Goal: Task Accomplishment & Management: Use online tool/utility

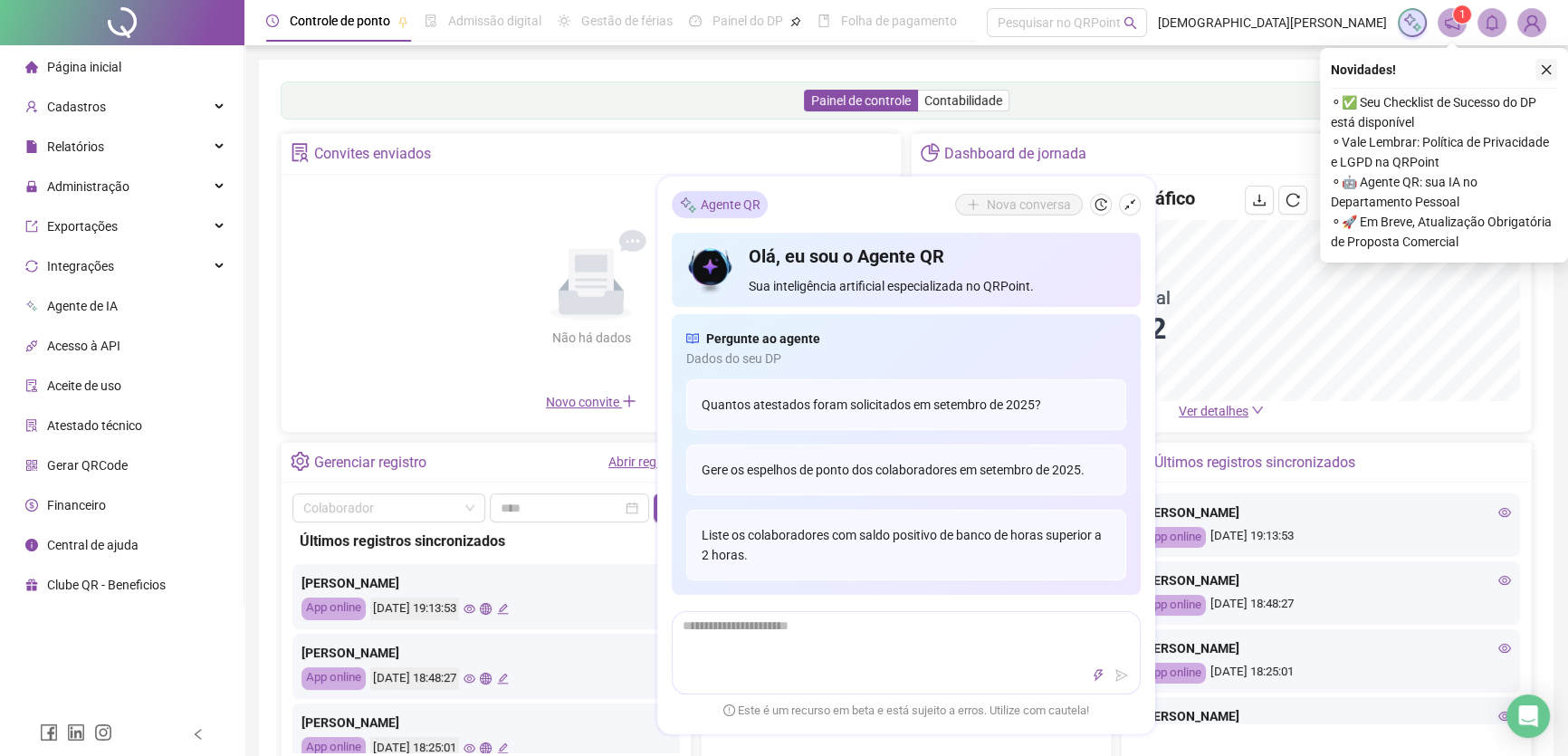
click at [1552, 78] on button "button" at bounding box center [1546, 70] width 22 height 22
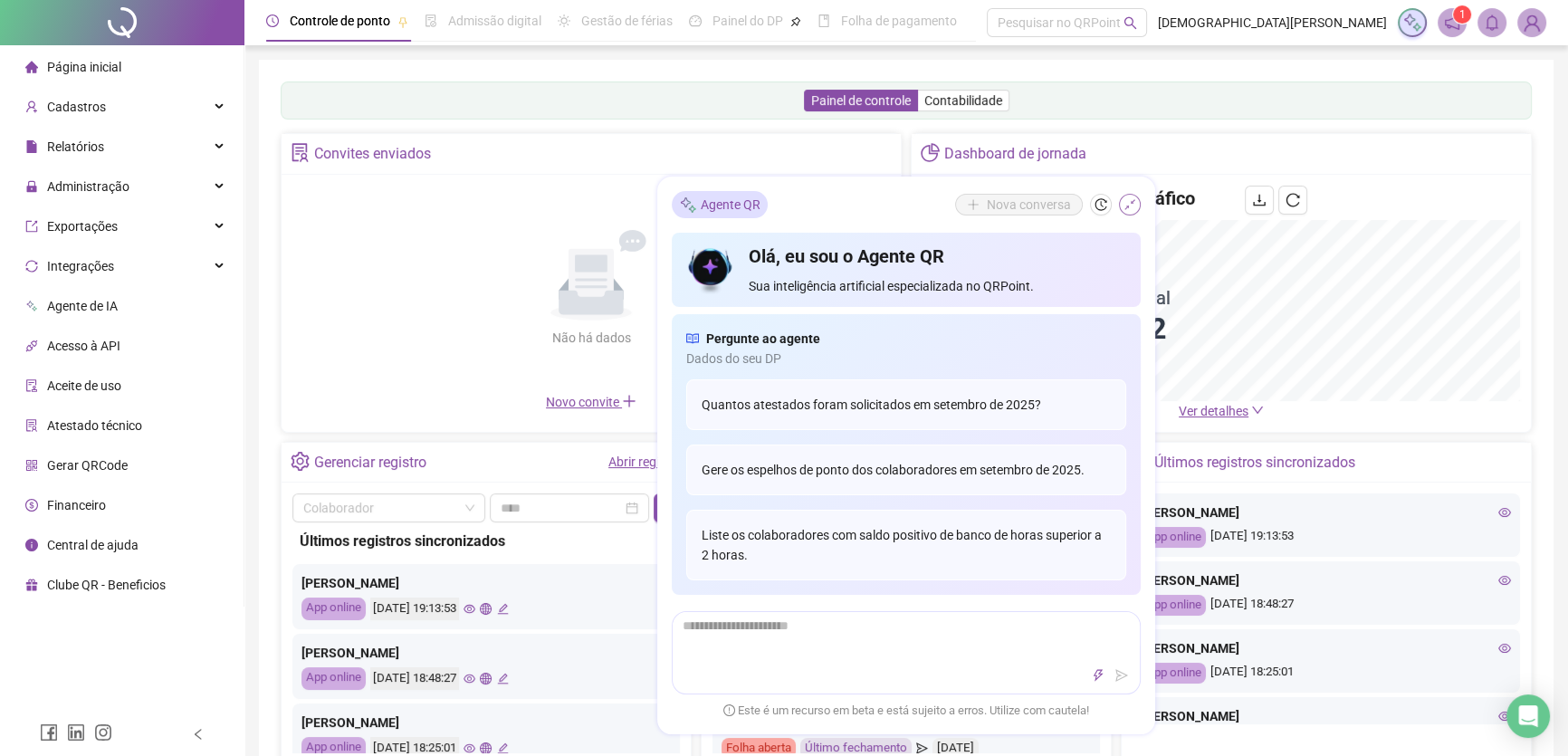
click at [1136, 194] on button "button" at bounding box center [1129, 205] width 22 height 22
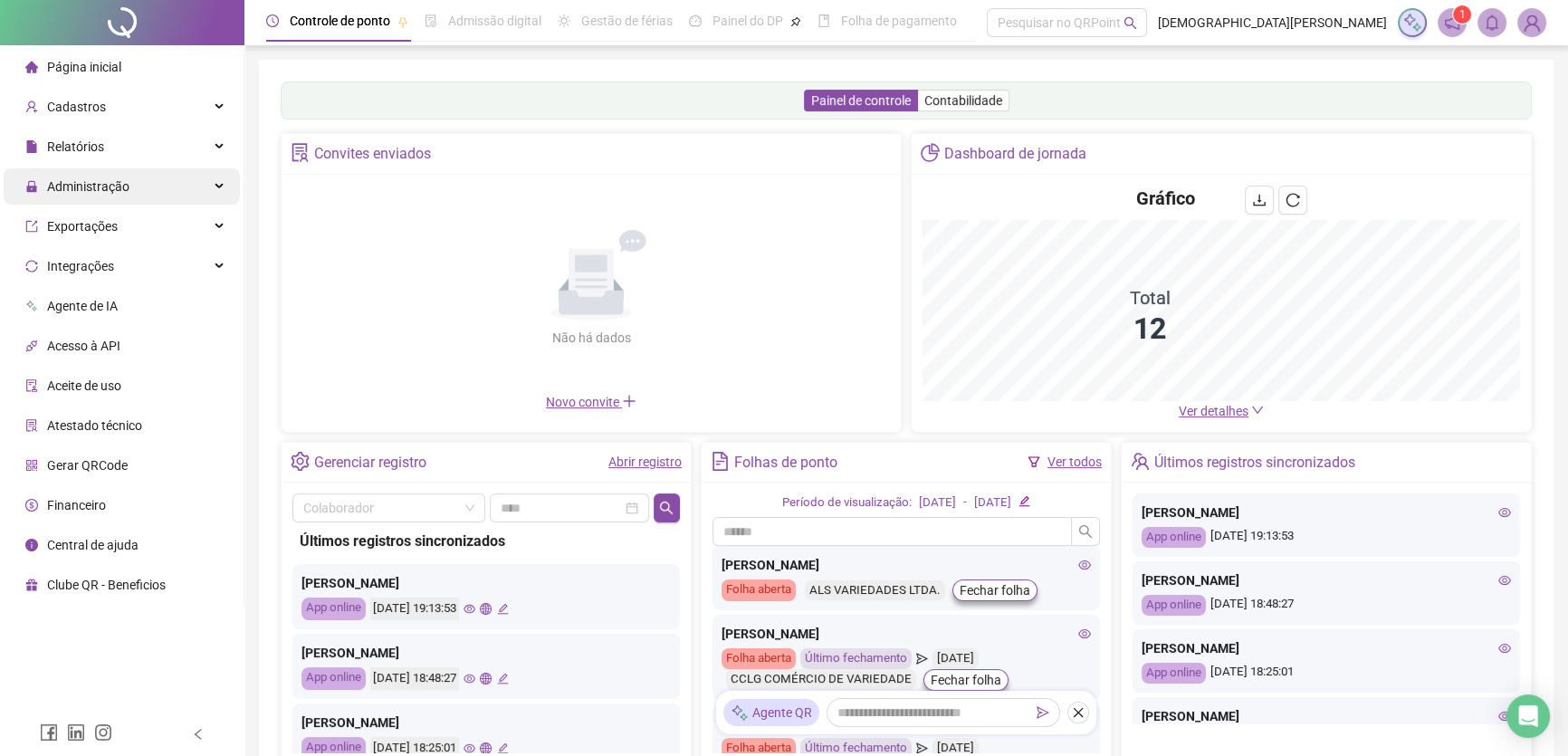
click at [172, 191] on div "Administração" at bounding box center [121, 186] width 236 height 36
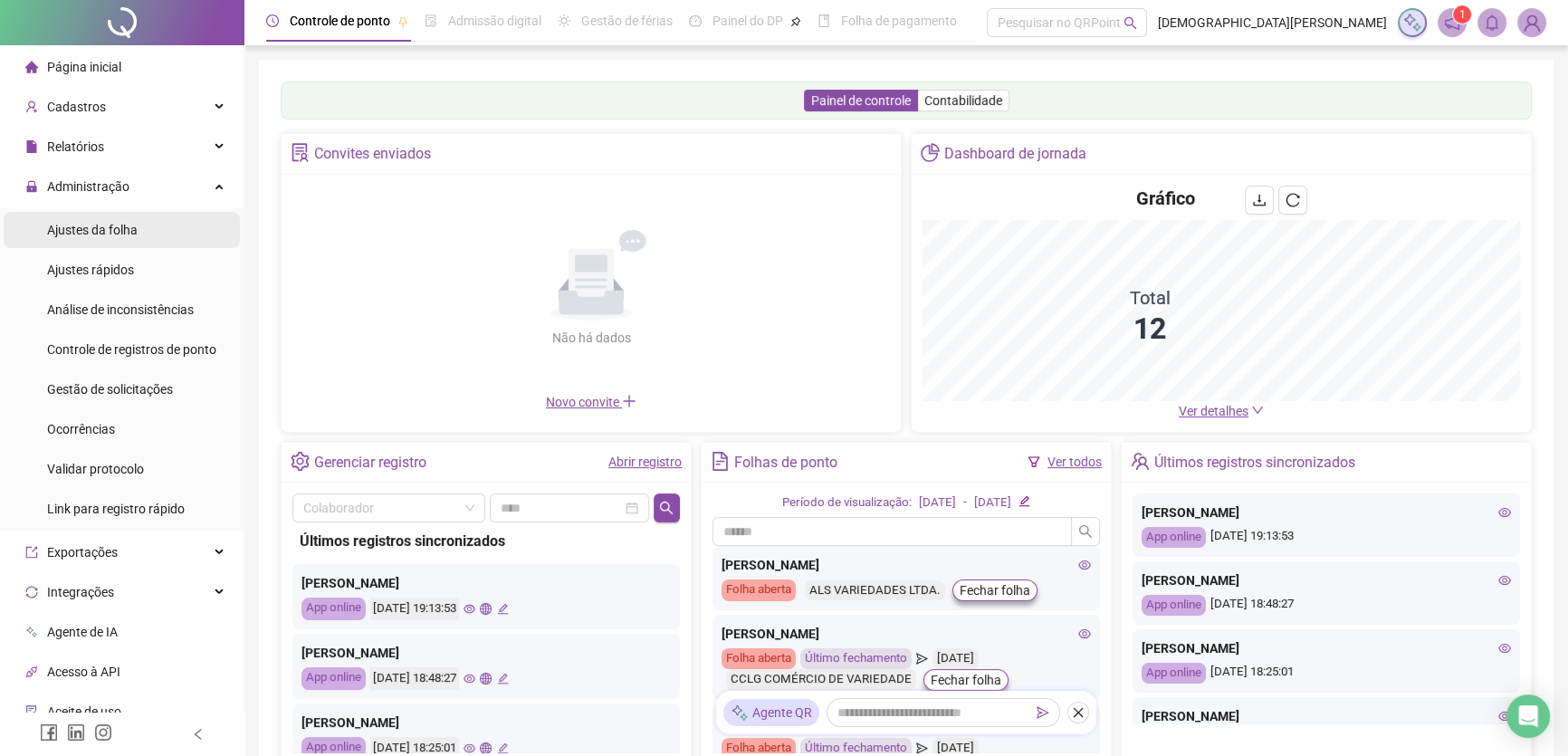
click at [75, 224] on span "Ajustes da folha" at bounding box center [92, 229] width 91 height 14
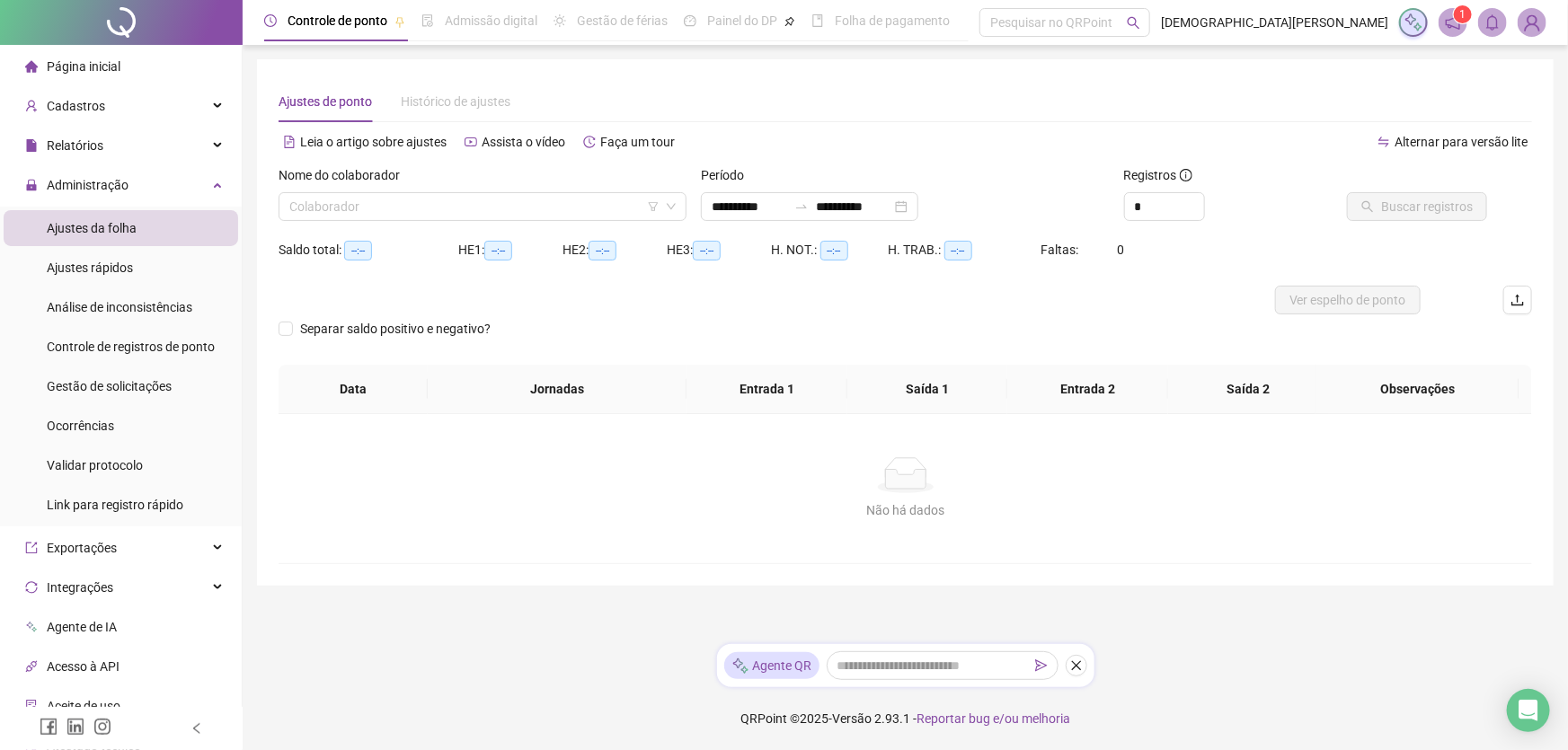
type input "**********"
click at [564, 219] on input "search" at bounding box center [474, 207] width 370 height 27
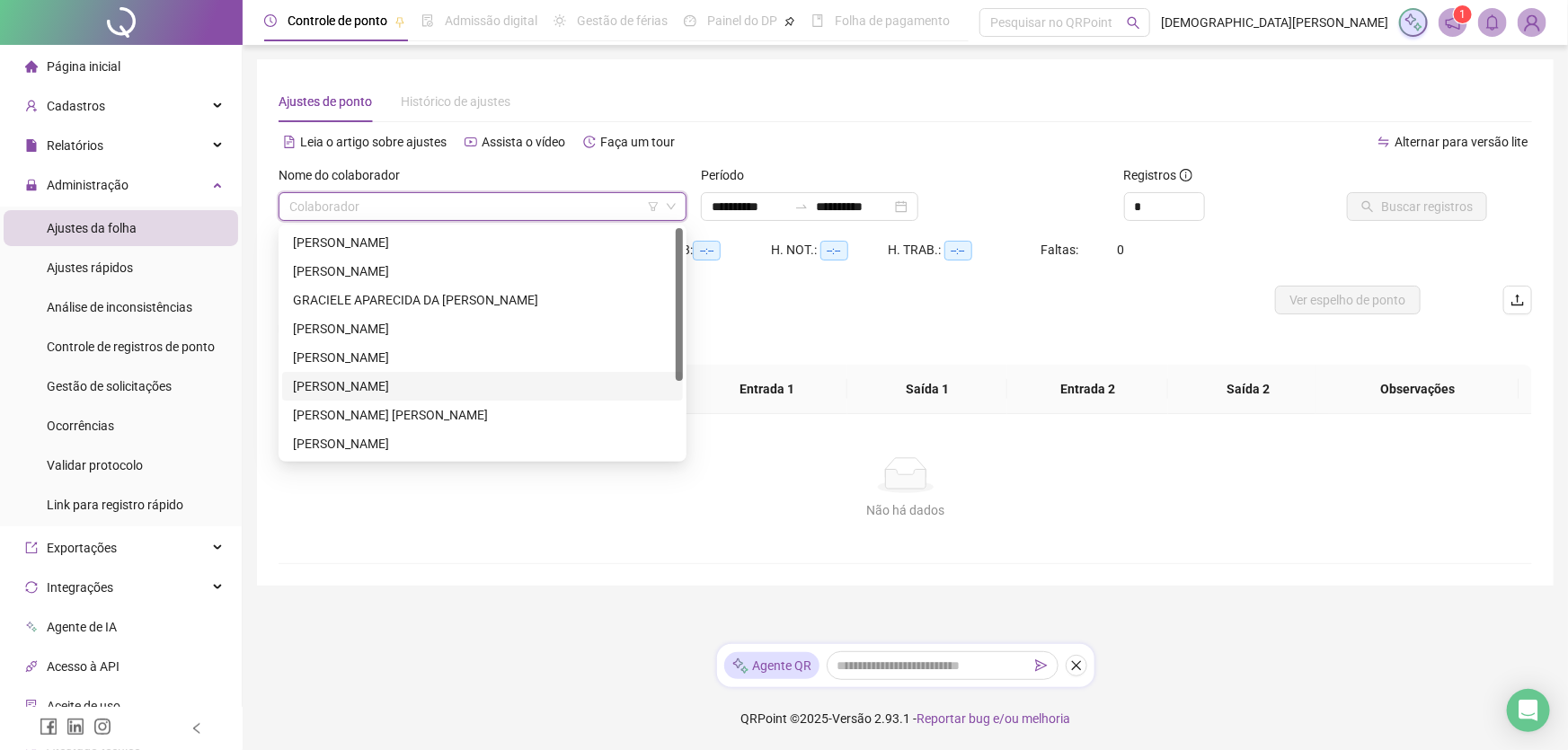
click at [407, 379] on div "[PERSON_NAME]" at bounding box center [483, 386] width 379 height 20
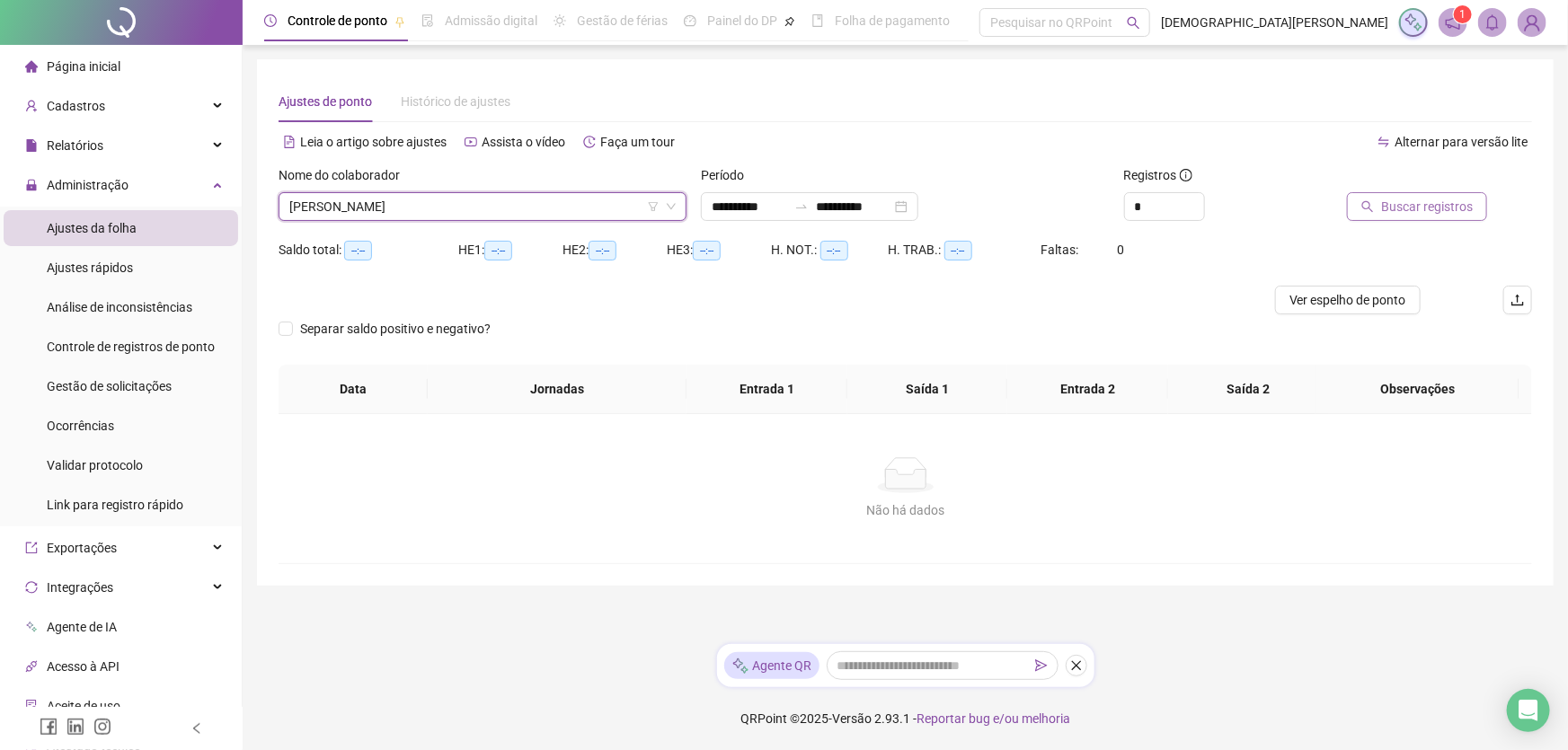
click at [1448, 202] on span "Buscar registros" at bounding box center [1426, 207] width 92 height 20
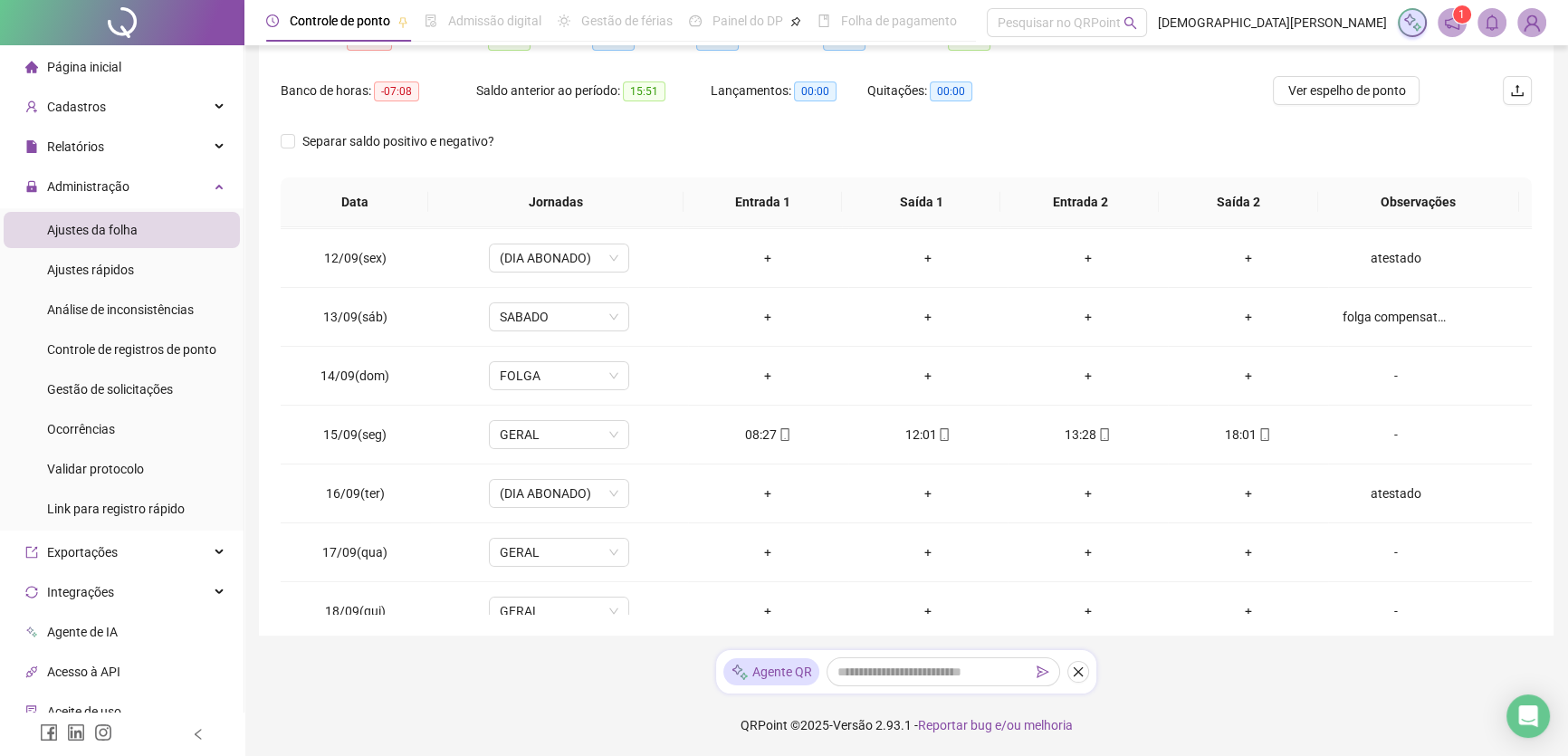
scroll to position [670, 0]
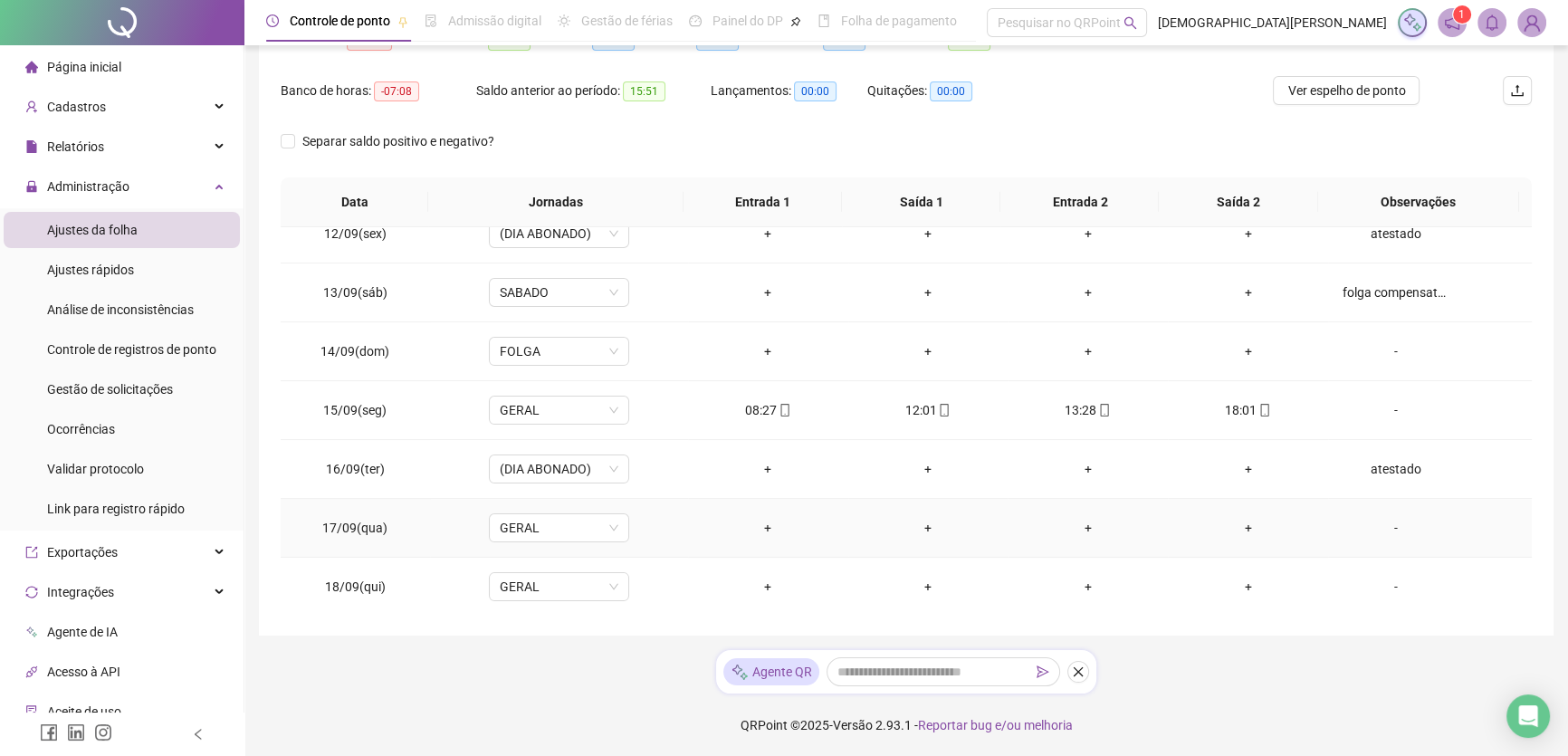
click at [1385, 528] on div "-" at bounding box center [1396, 528] width 107 height 20
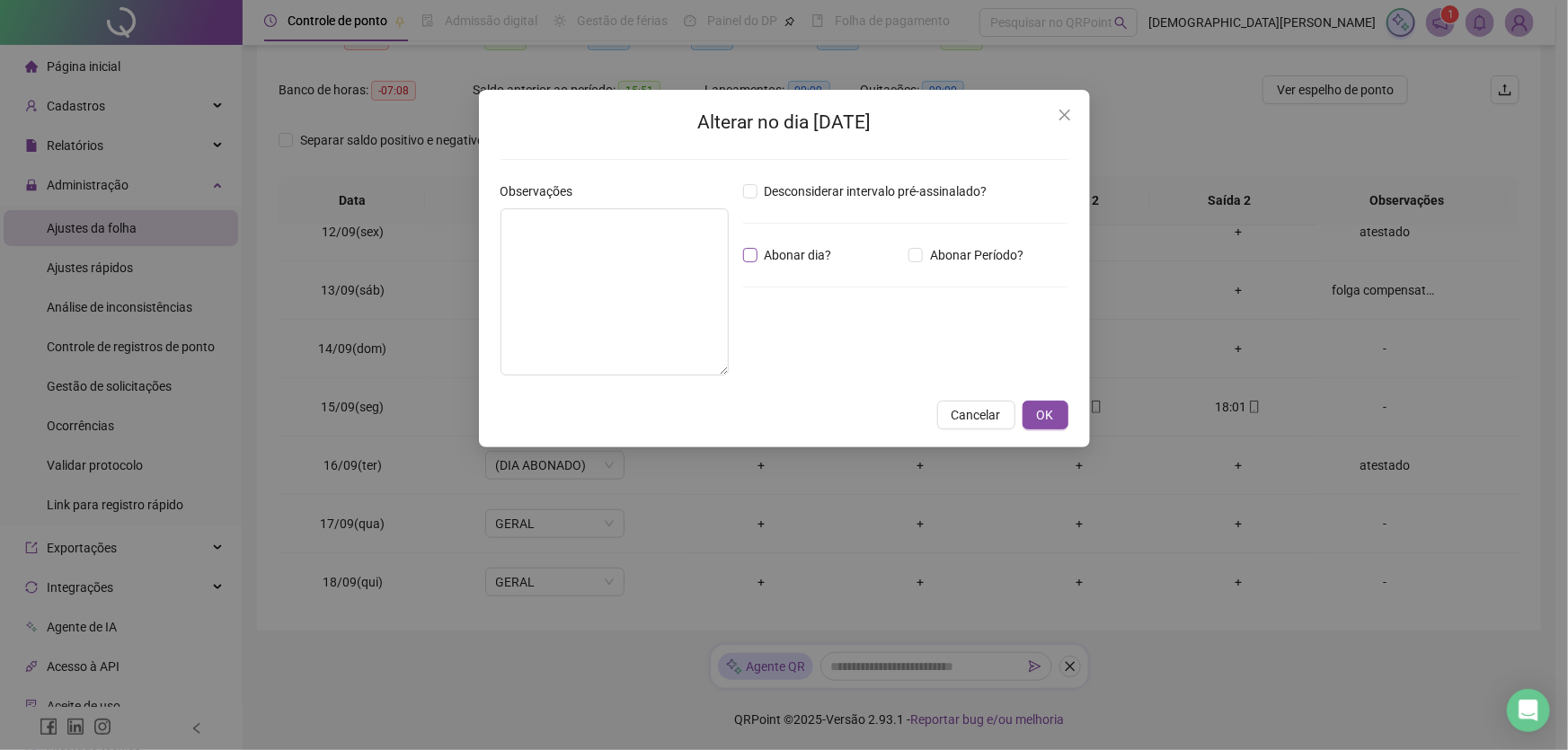
drag, startPoint x: 784, startPoint y: 257, endPoint x: 705, endPoint y: 283, distance: 83.2
click at [784, 258] on span "Abonar dia?" at bounding box center [798, 255] width 82 height 20
click at [587, 302] on textarea at bounding box center [614, 292] width 228 height 167
type textarea "********"
drag, startPoint x: 1025, startPoint y: 397, endPoint x: 1051, endPoint y: 403, distance: 26.7
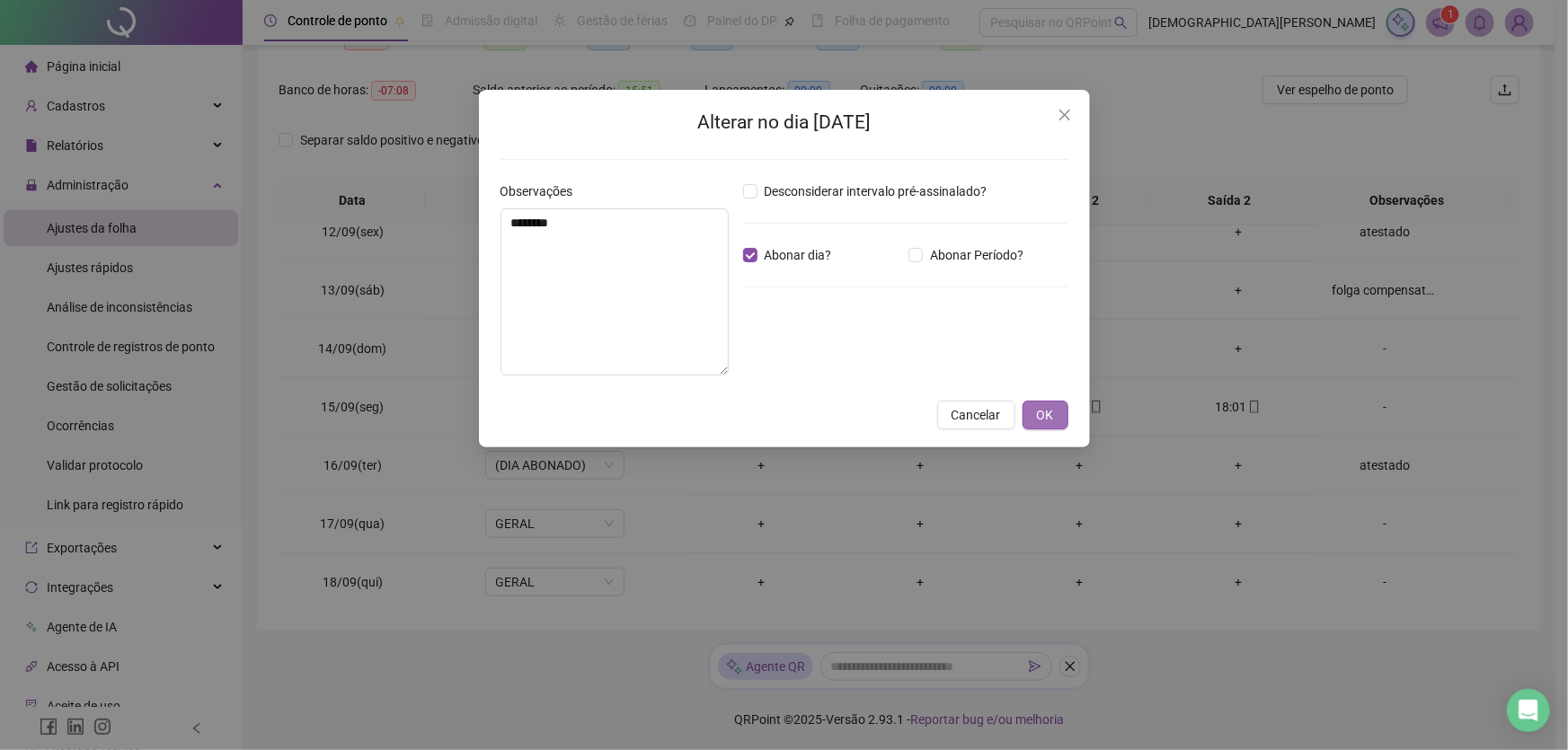
click at [1049, 403] on div "Alterar no dia [DATE] Observações ******** Desconsiderar intervalo pré-assinala…" at bounding box center [784, 268] width 611 height 357
click at [1052, 405] on span "OK" at bounding box center [1046, 414] width 17 height 20
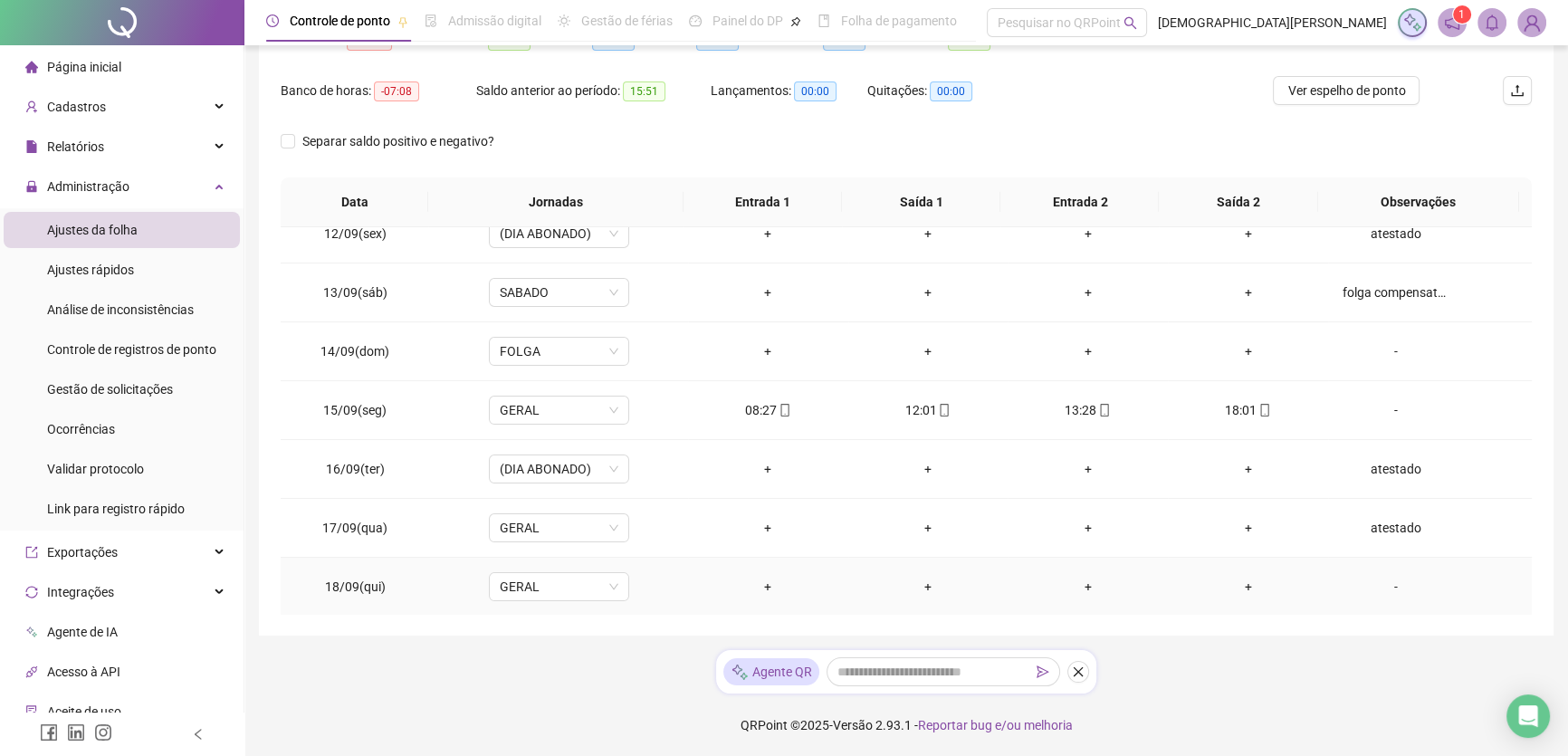
click at [1380, 577] on div "-" at bounding box center [1396, 587] width 107 height 20
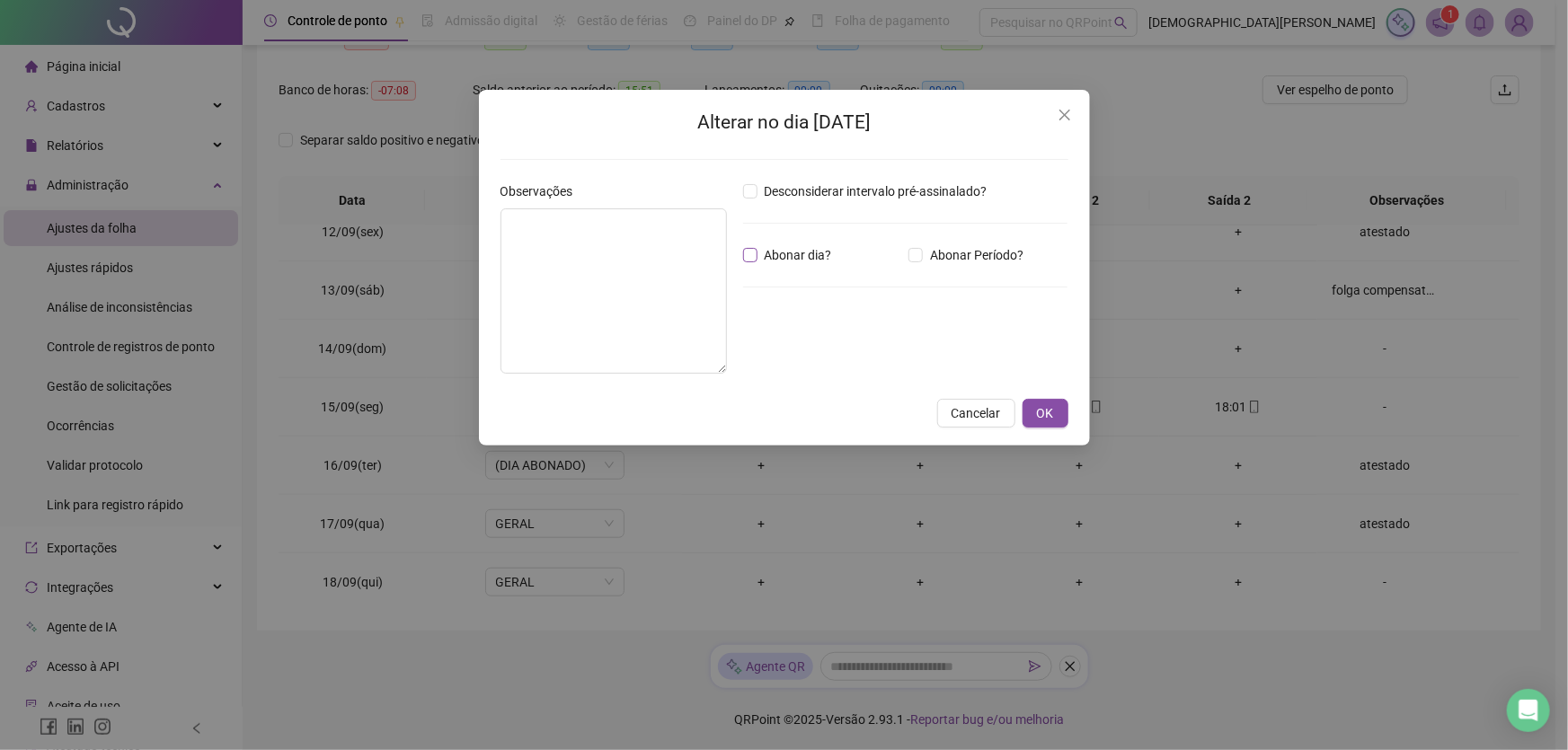
click at [760, 261] on span "Abonar dia?" at bounding box center [798, 255] width 82 height 20
click at [705, 285] on textarea at bounding box center [613, 291] width 227 height 165
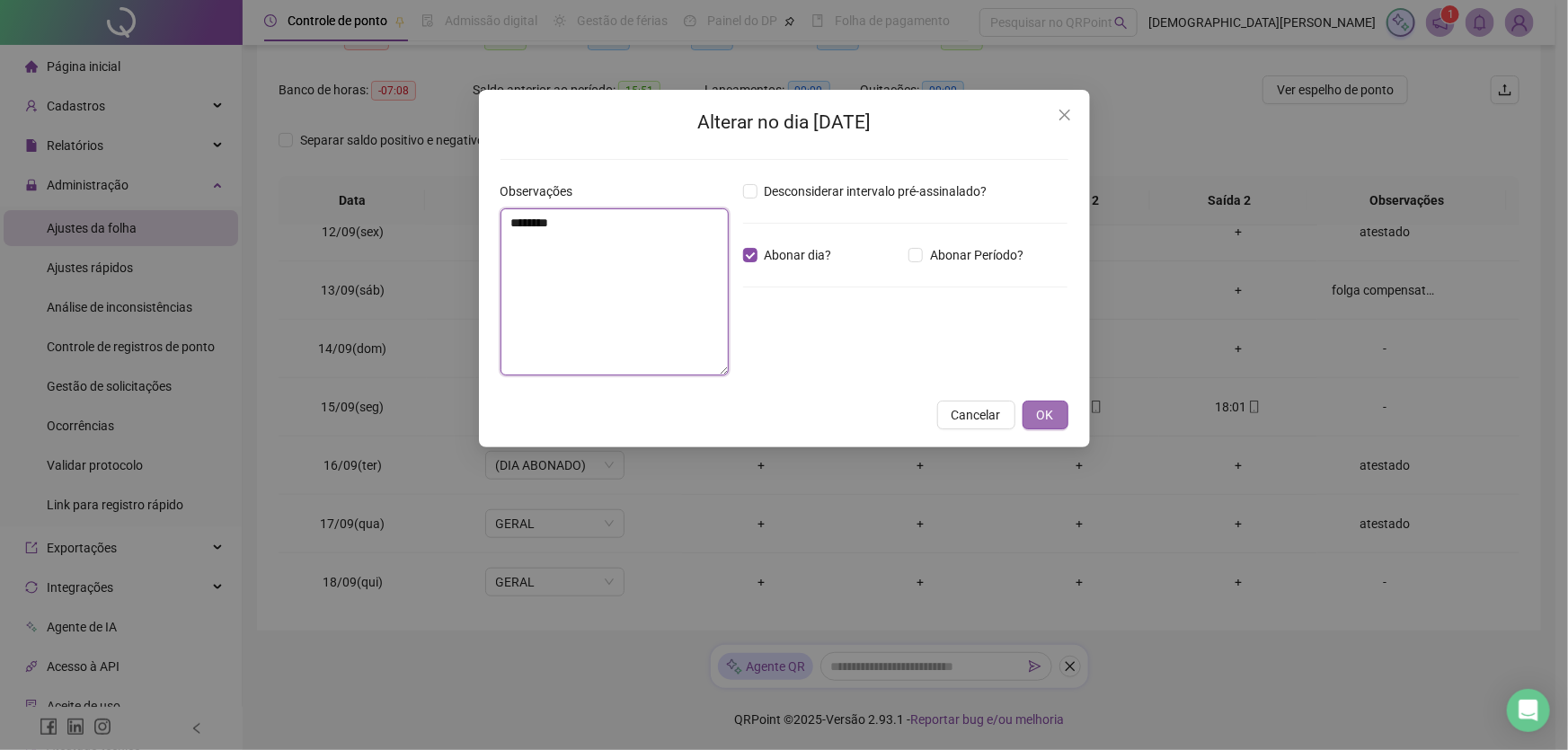
type textarea "********"
click at [1059, 423] on button "OK" at bounding box center [1045, 415] width 46 height 28
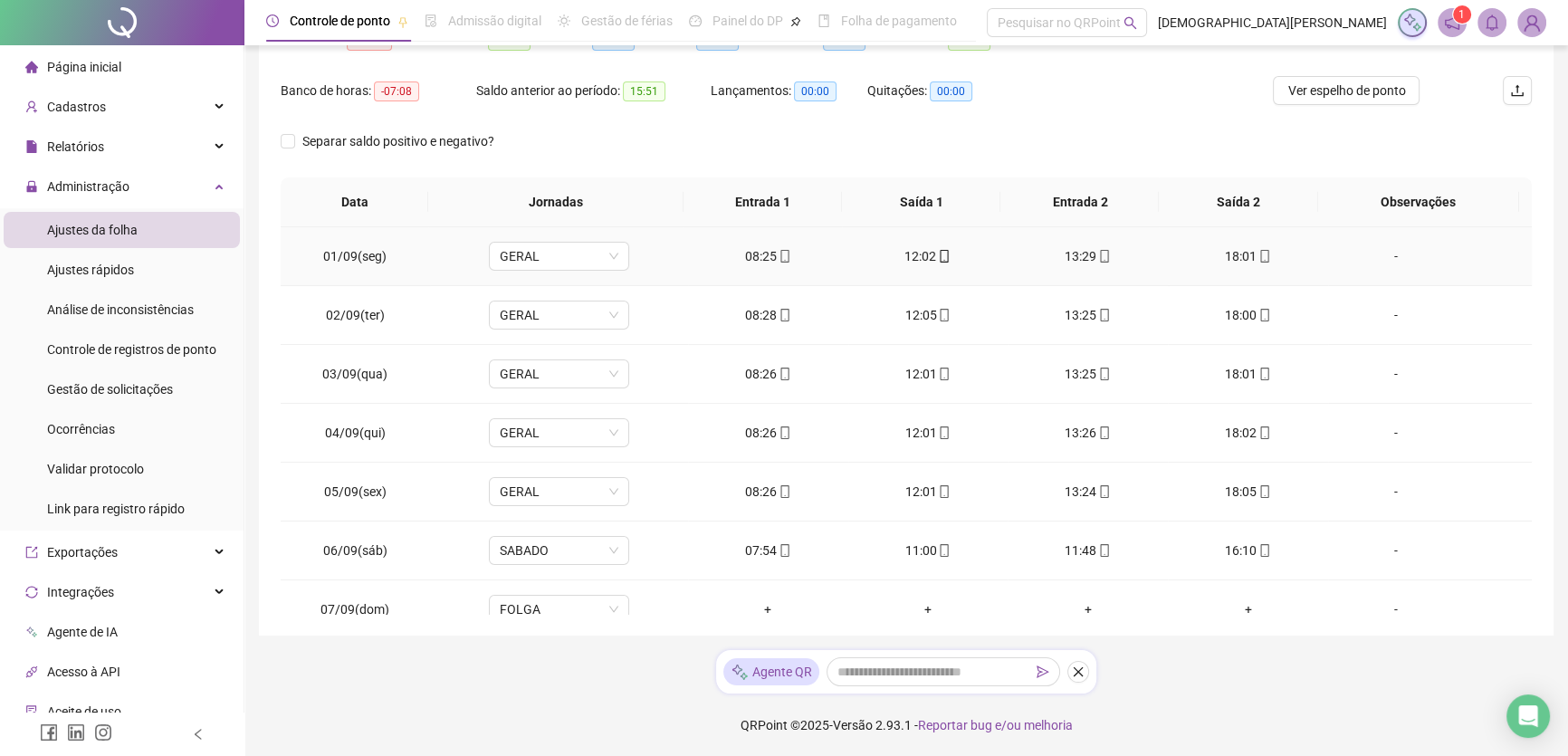
scroll to position [0, 0]
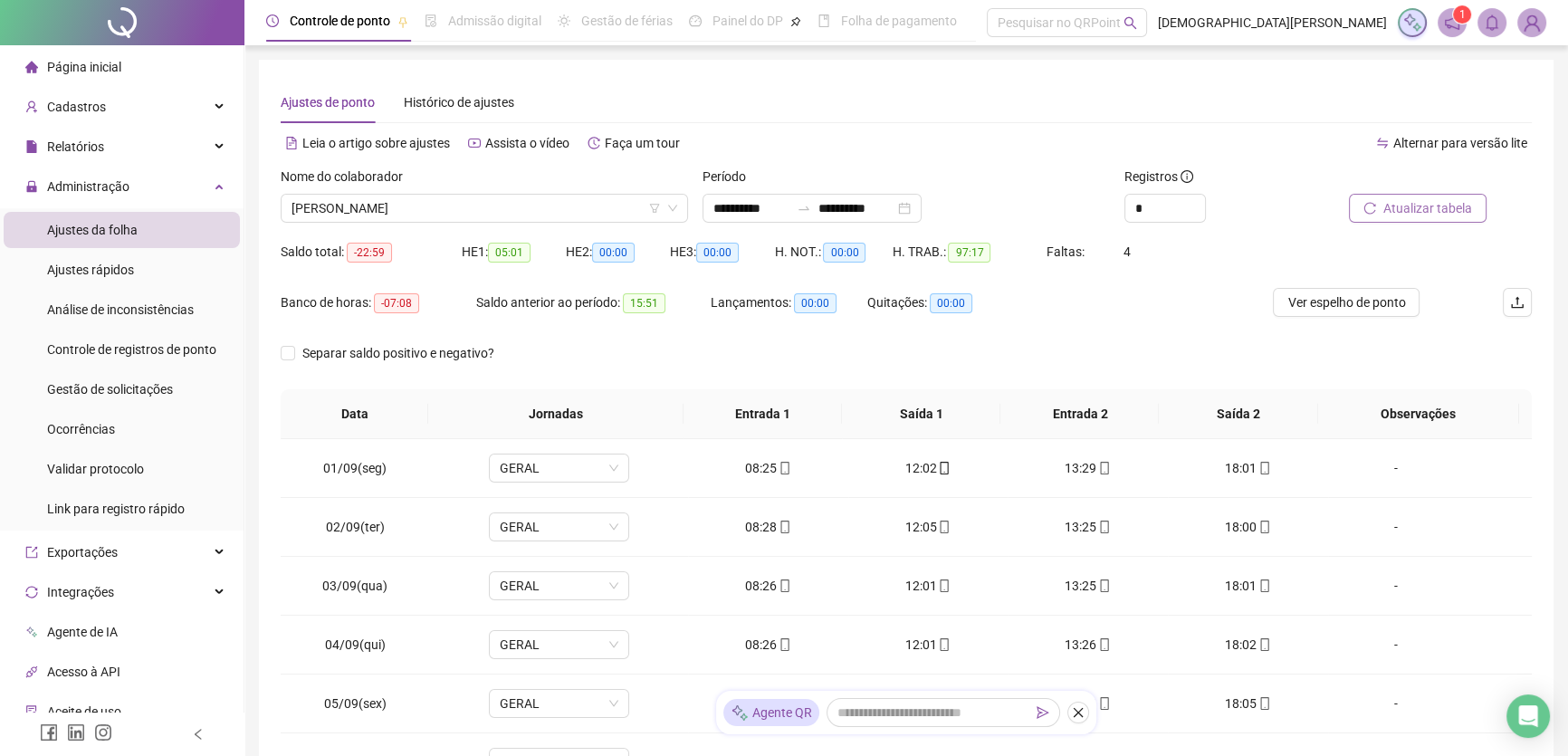
click at [1440, 210] on span "Atualizar tabela" at bounding box center [1428, 208] width 89 height 20
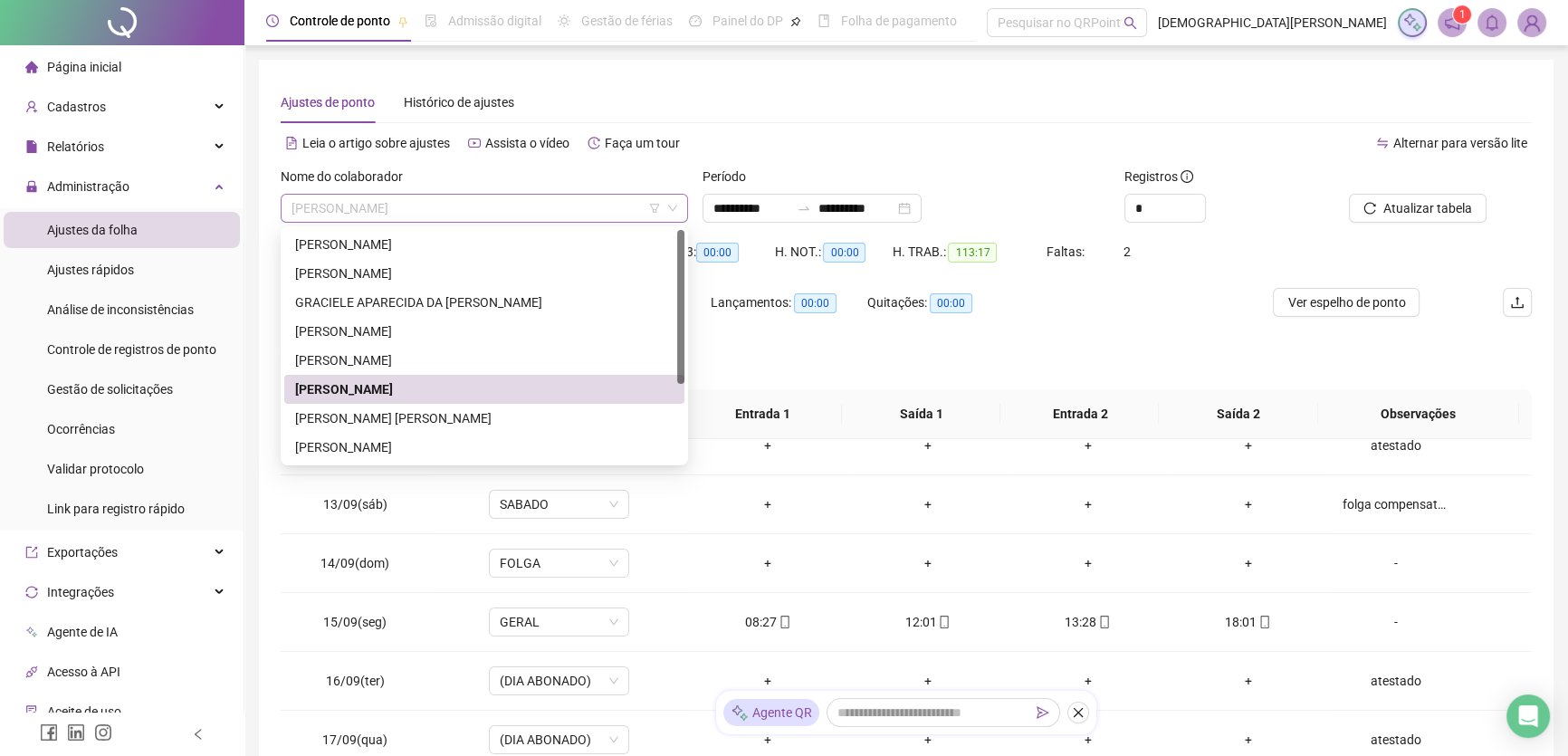
click at [481, 216] on span "[PERSON_NAME]" at bounding box center [484, 208] width 386 height 27
click at [361, 452] on div "[PERSON_NAME]" at bounding box center [484, 447] width 378 height 20
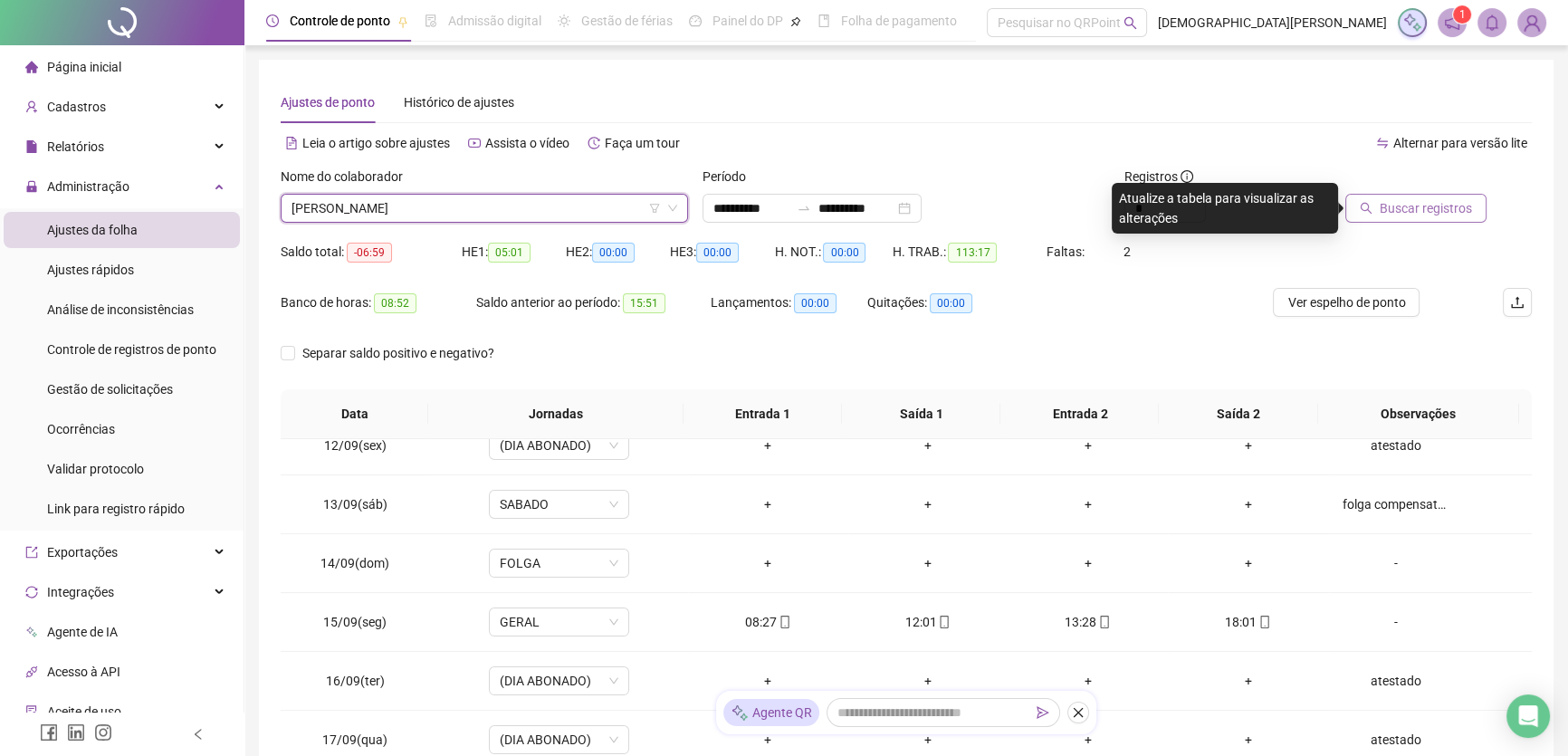
click at [1454, 210] on span "Buscar registros" at bounding box center [1426, 208] width 93 height 20
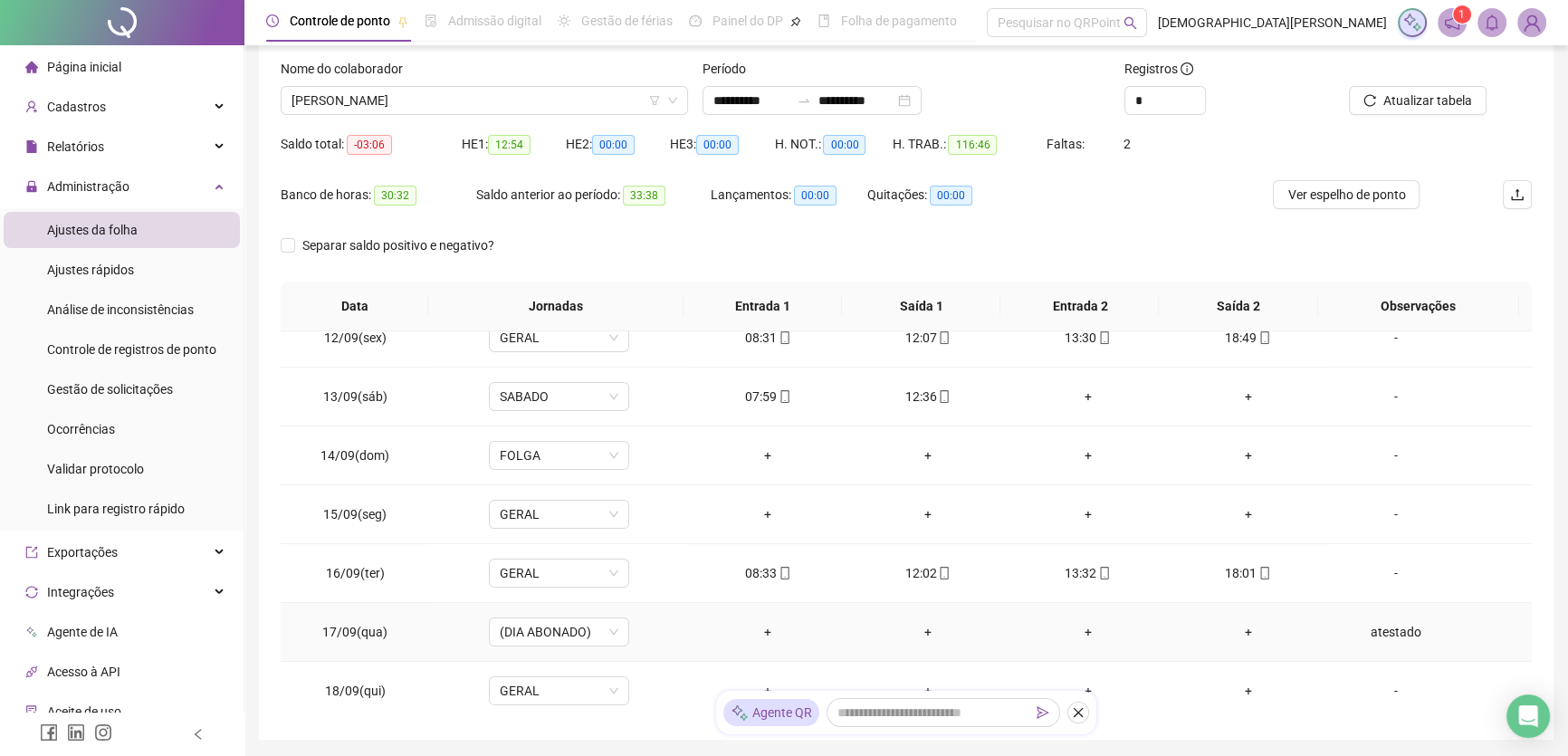
scroll to position [212, 0]
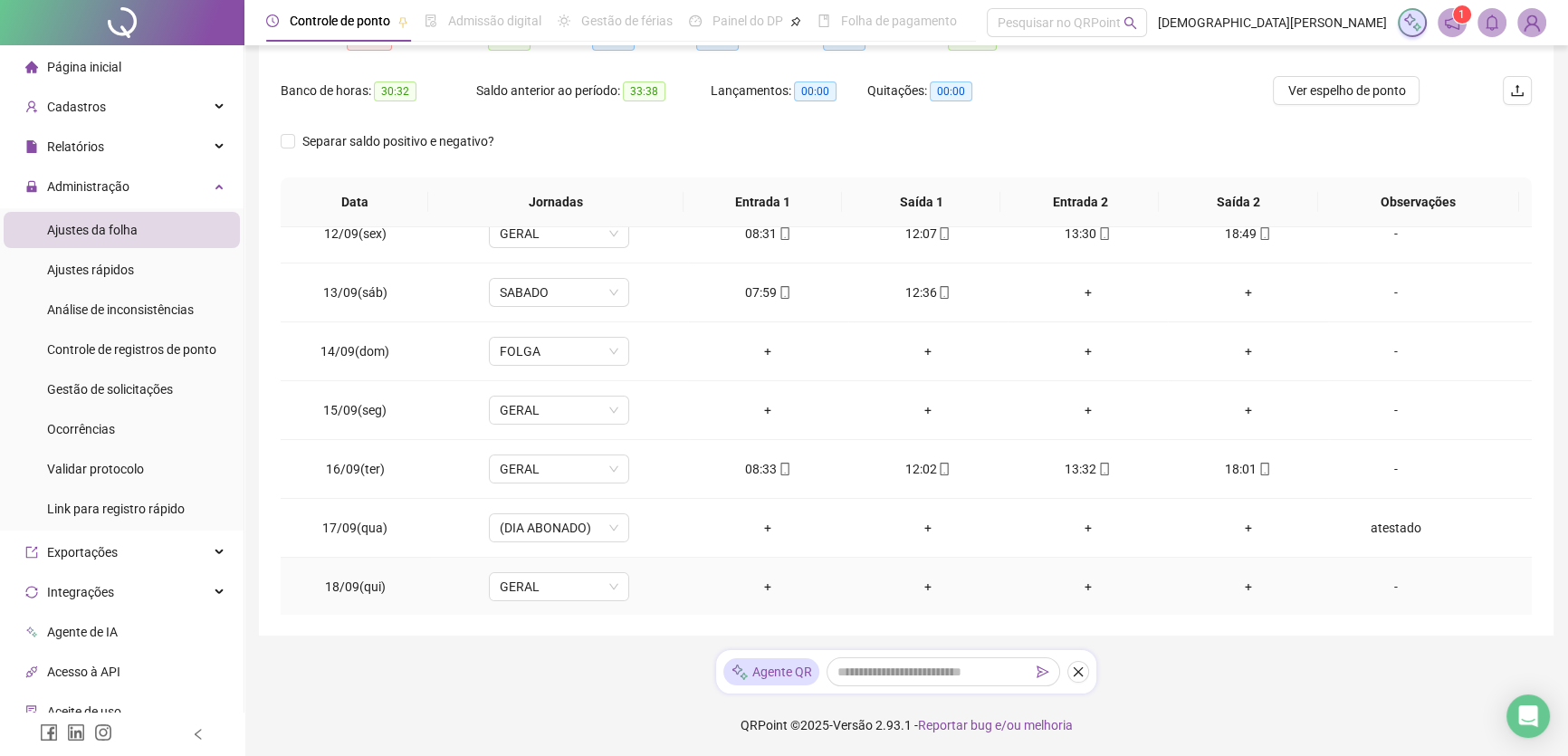
click at [1384, 591] on div "-" at bounding box center [1396, 587] width 107 height 20
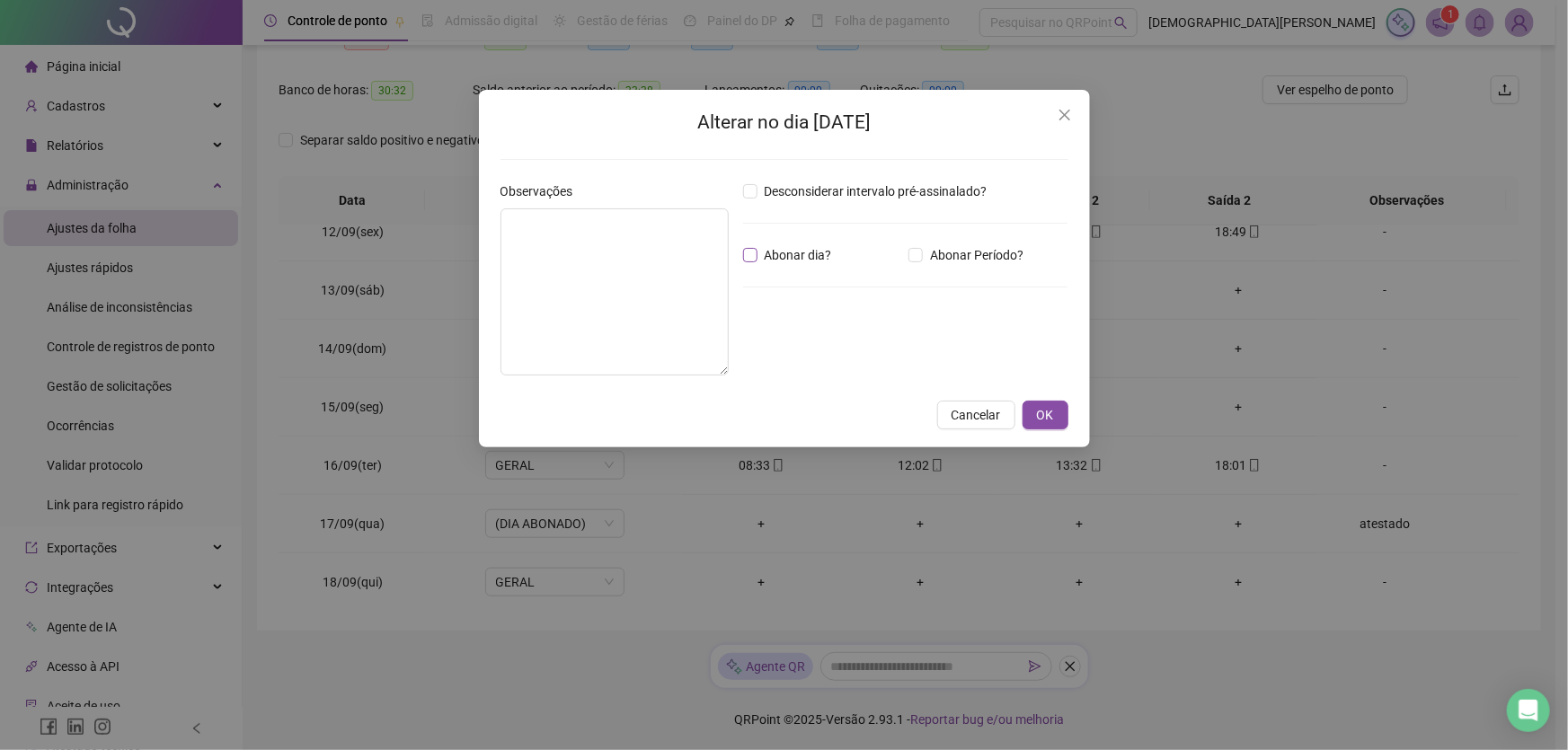
click at [760, 253] on span "Abonar dia?" at bounding box center [798, 255] width 82 height 20
click at [674, 297] on textarea at bounding box center [614, 292] width 228 height 167
type textarea "********"
click at [1050, 421] on span "OK" at bounding box center [1046, 414] width 17 height 20
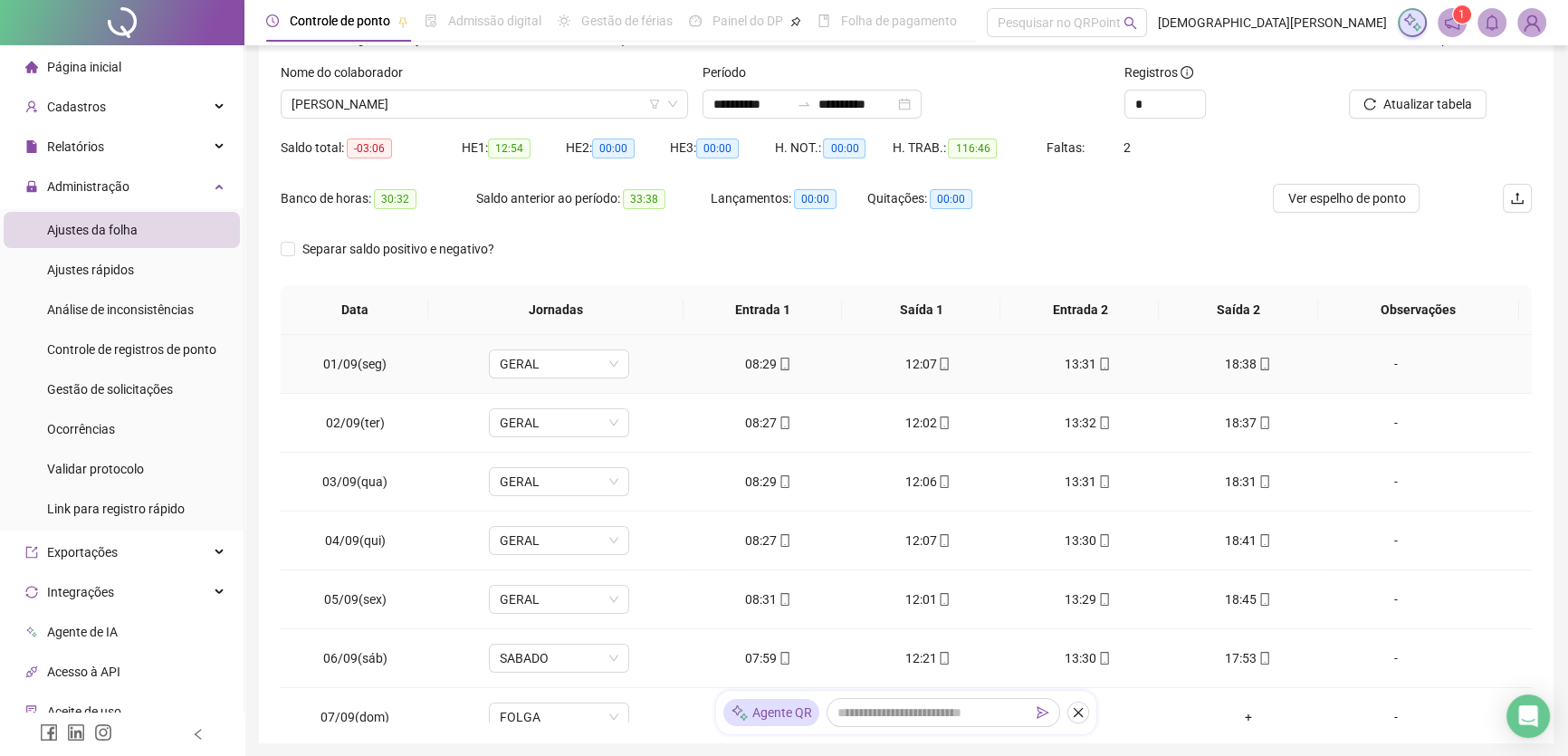
scroll to position [0, 0]
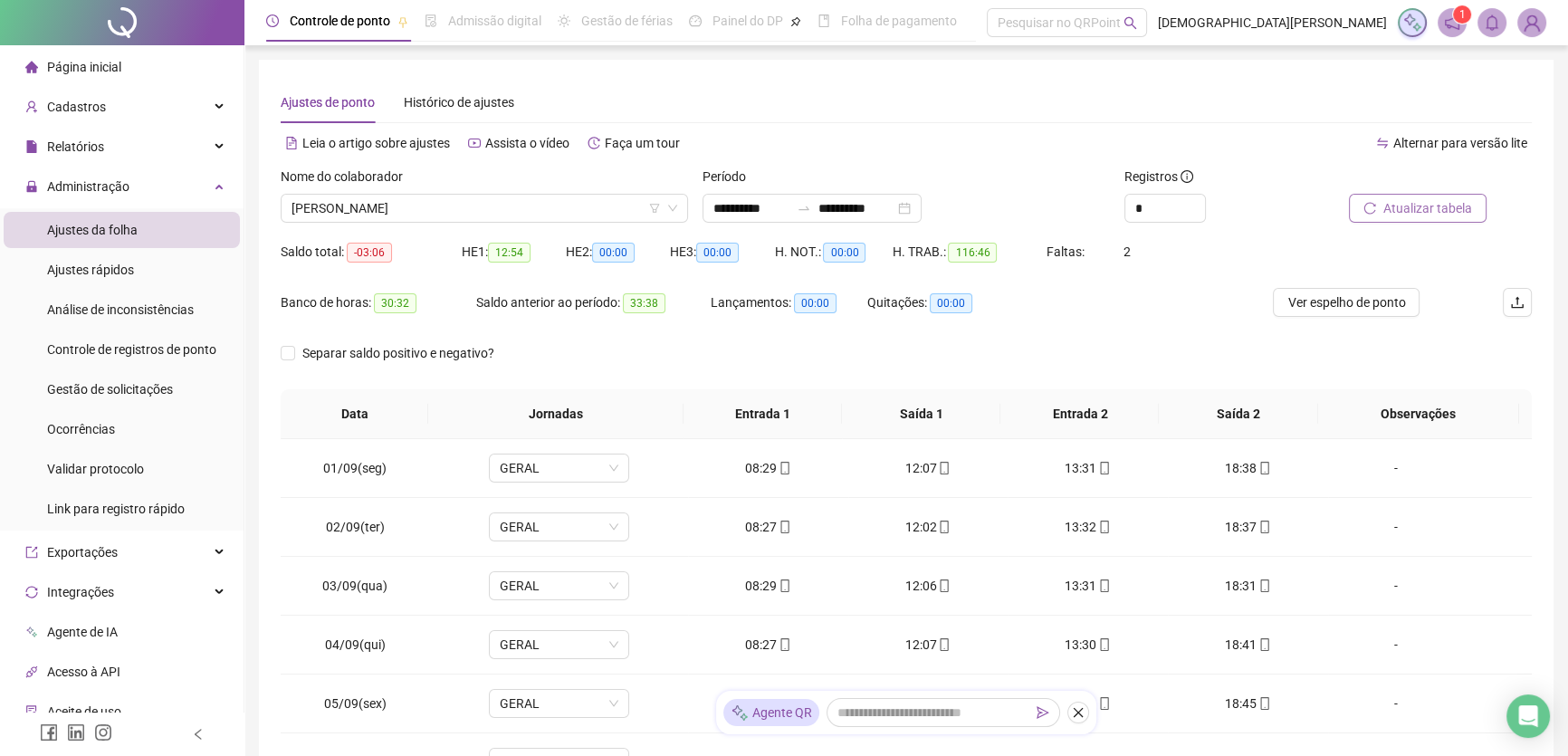
click at [1404, 212] on span "Atualizar tabela" at bounding box center [1428, 208] width 89 height 20
click at [440, 201] on span "[PERSON_NAME]" at bounding box center [484, 208] width 386 height 27
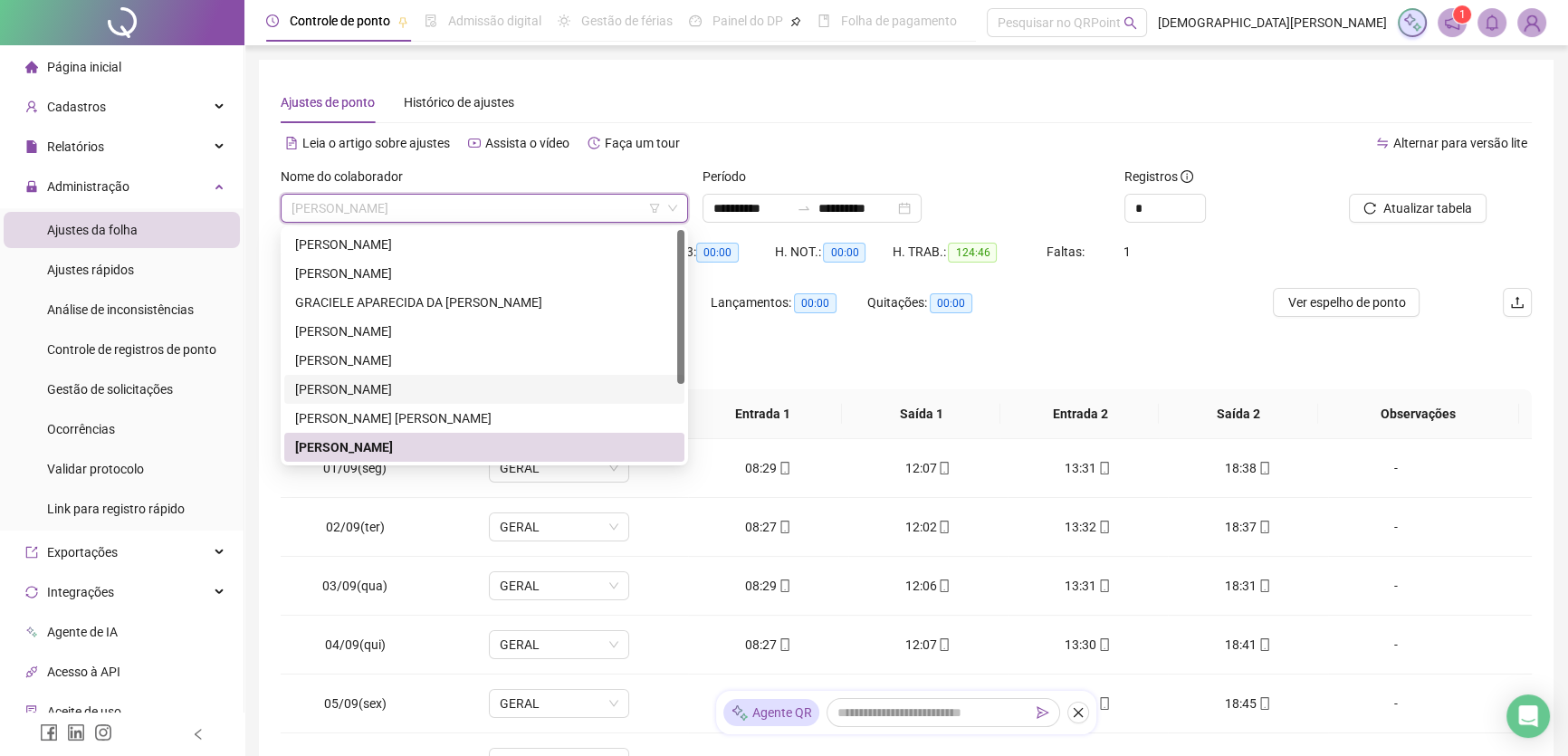
click at [382, 381] on div "[PERSON_NAME]" at bounding box center [484, 389] width 378 height 20
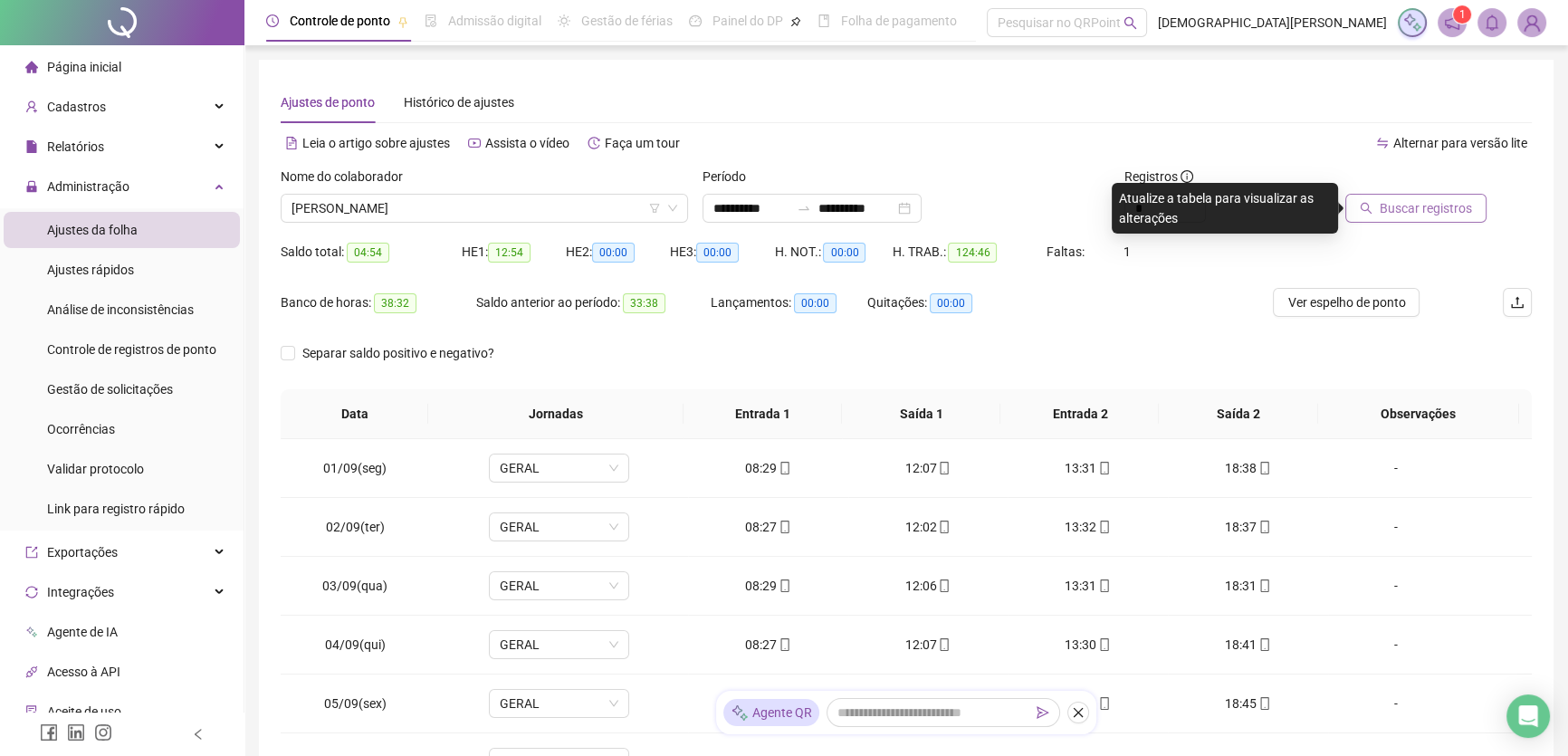
click at [1394, 200] on span "Buscar registros" at bounding box center [1426, 208] width 93 height 20
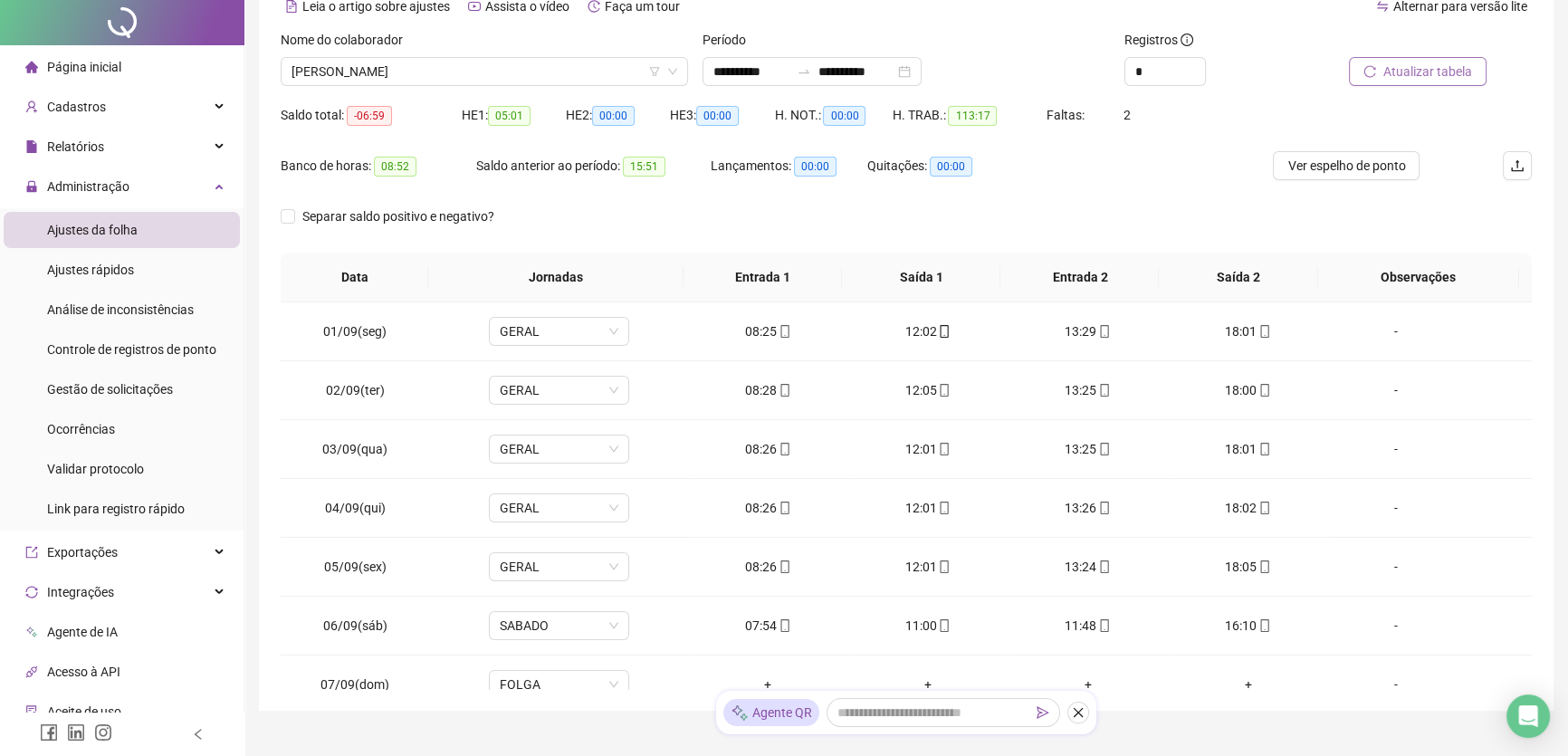
scroll to position [212, 0]
